Goal: Navigation & Orientation: Find specific page/section

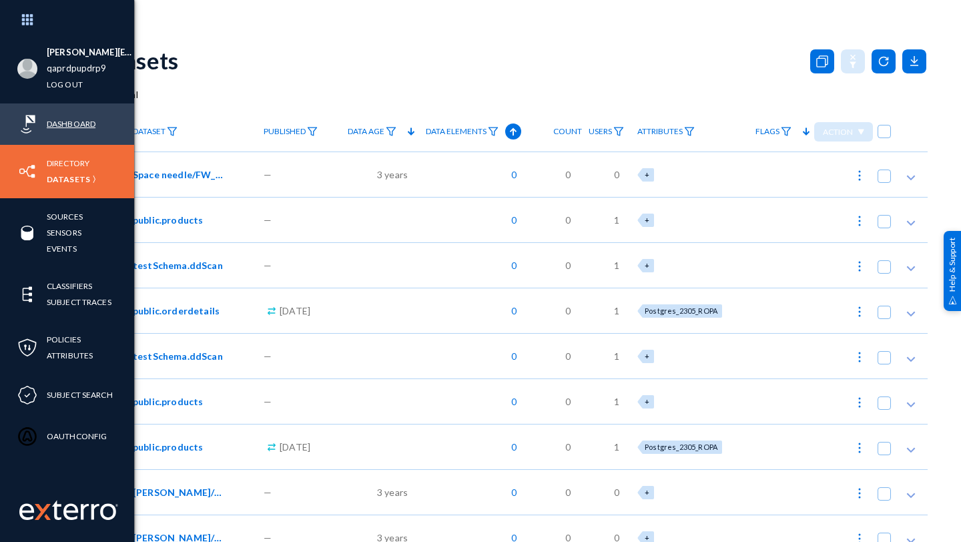
click at [67, 125] on link "Dashboard" at bounding box center [71, 123] width 49 height 15
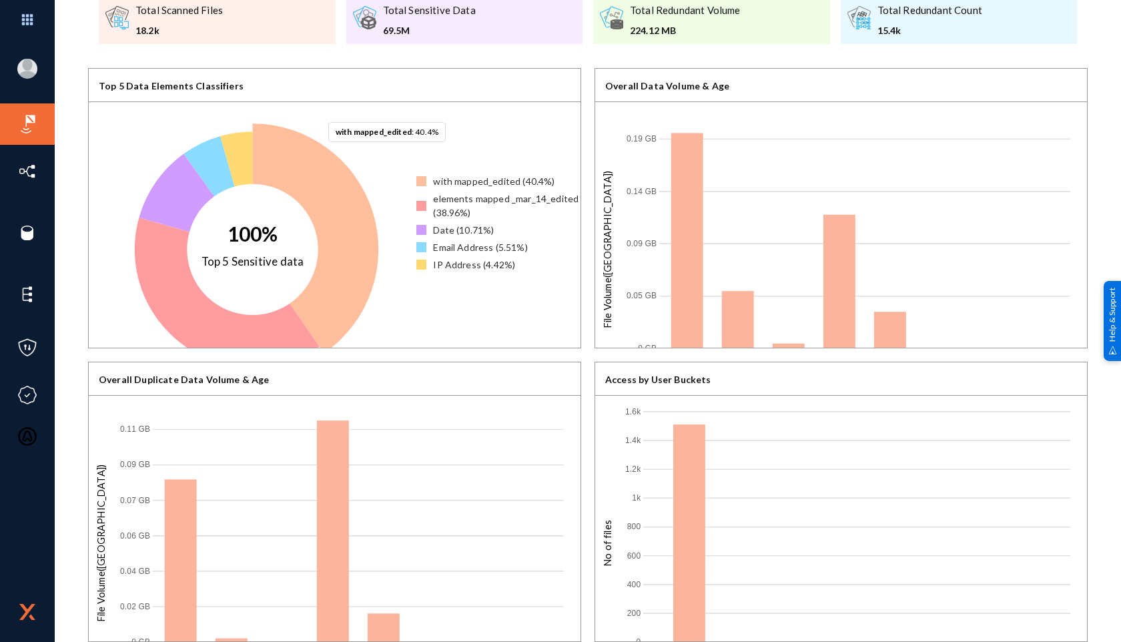
scroll to position [115, 0]
